Goal: Find specific page/section: Find specific page/section

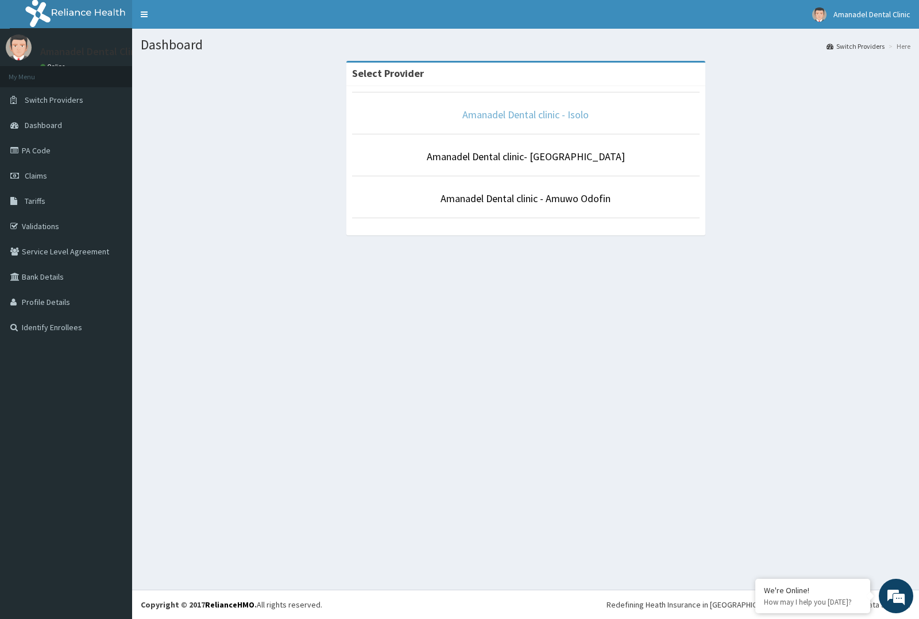
click at [494, 115] on link "Amanadel Dental clinic - Isolo" at bounding box center [525, 114] width 126 height 13
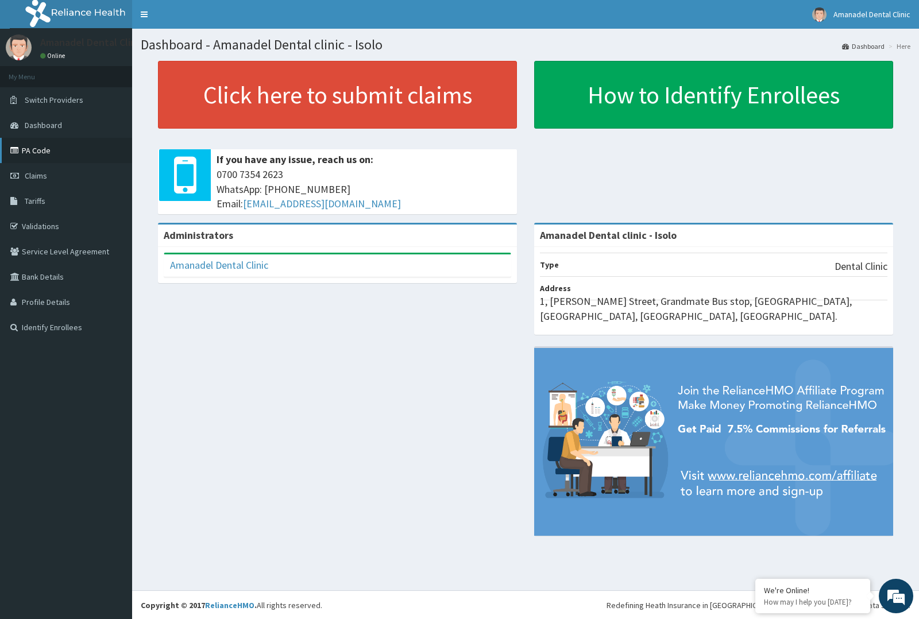
click at [41, 146] on link "PA Code" at bounding box center [66, 150] width 132 height 25
